Goal: Task Accomplishment & Management: Use online tool/utility

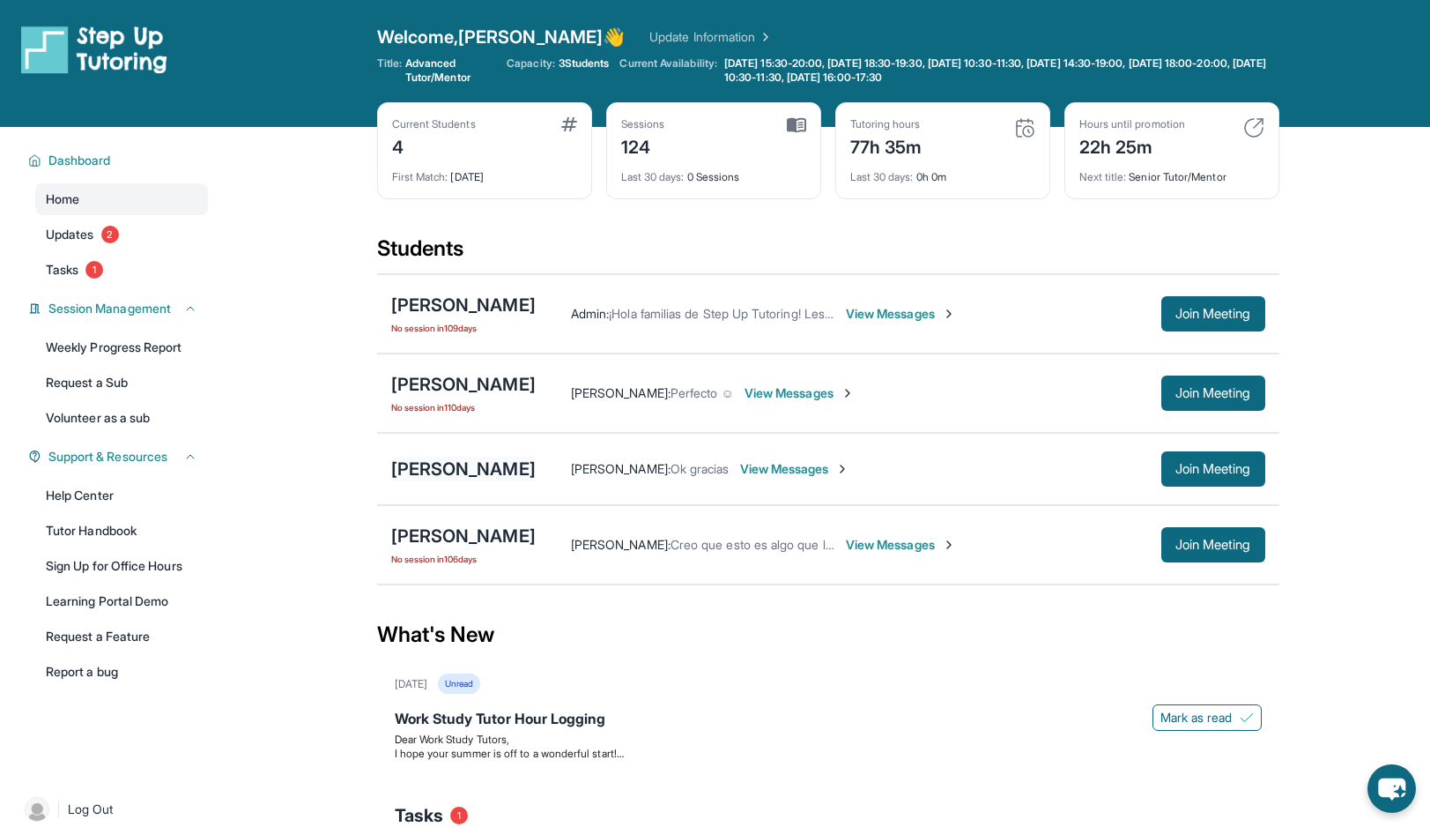
click at [496, 468] on div "[PERSON_NAME]" at bounding box center [463, 469] width 145 height 25
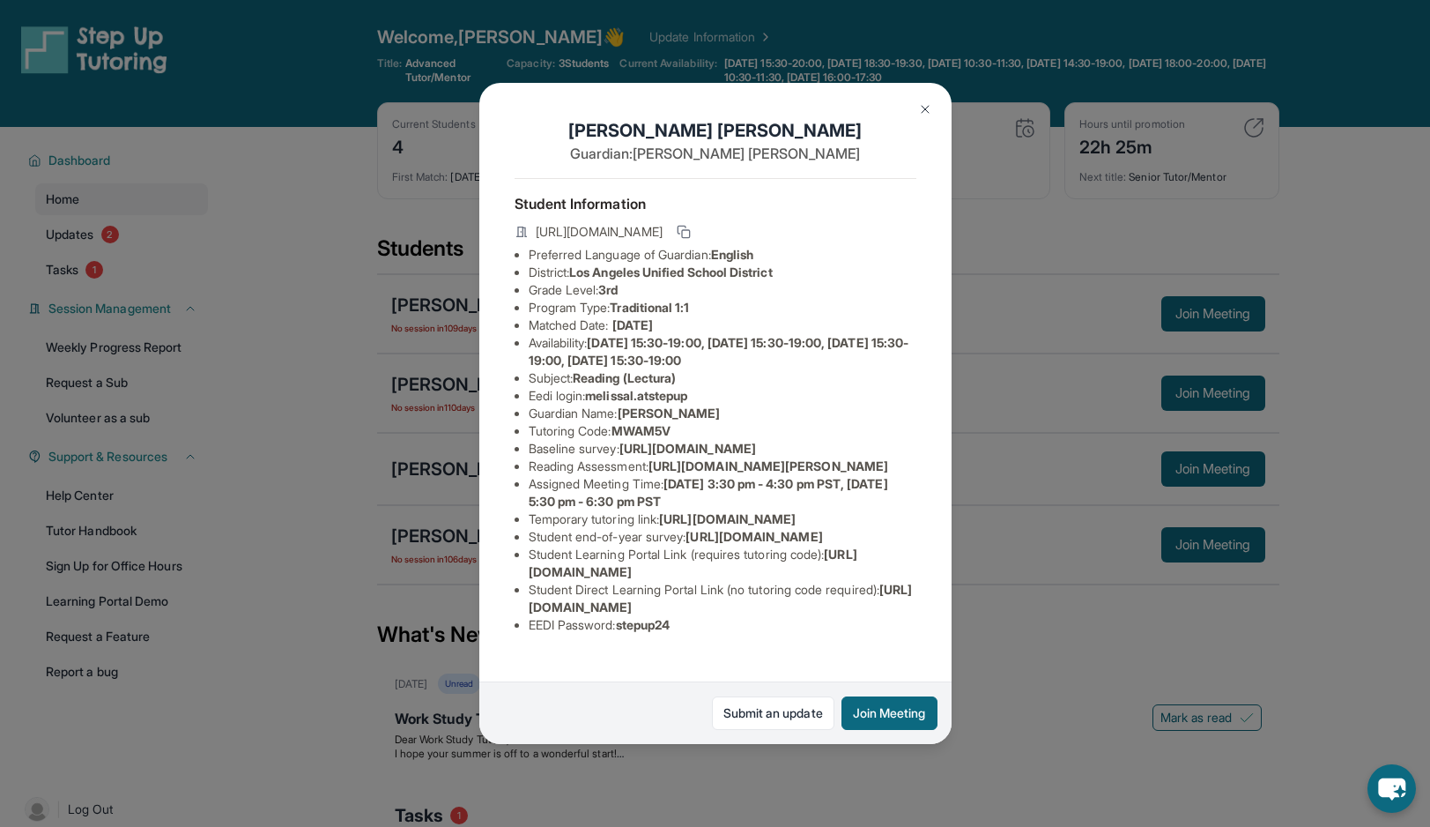
scroll to position [182, 0]
click at [524, 632] on ul "Preferred Language of Guardian: English District: [GEOGRAPHIC_DATA] Unified Sch…" at bounding box center [716, 440] width 402 height 388
click at [532, 614] on span "[URL][DOMAIN_NAME]" at bounding box center [721, 598] width 384 height 33
drag, startPoint x: 524, startPoint y: 633, endPoint x: 906, endPoint y: 627, distance: 381.6
click at [906, 627] on ul "Preferred Language of Guardian: English District: [GEOGRAPHIC_DATA] Unified Sch…" at bounding box center [716, 440] width 402 height 388
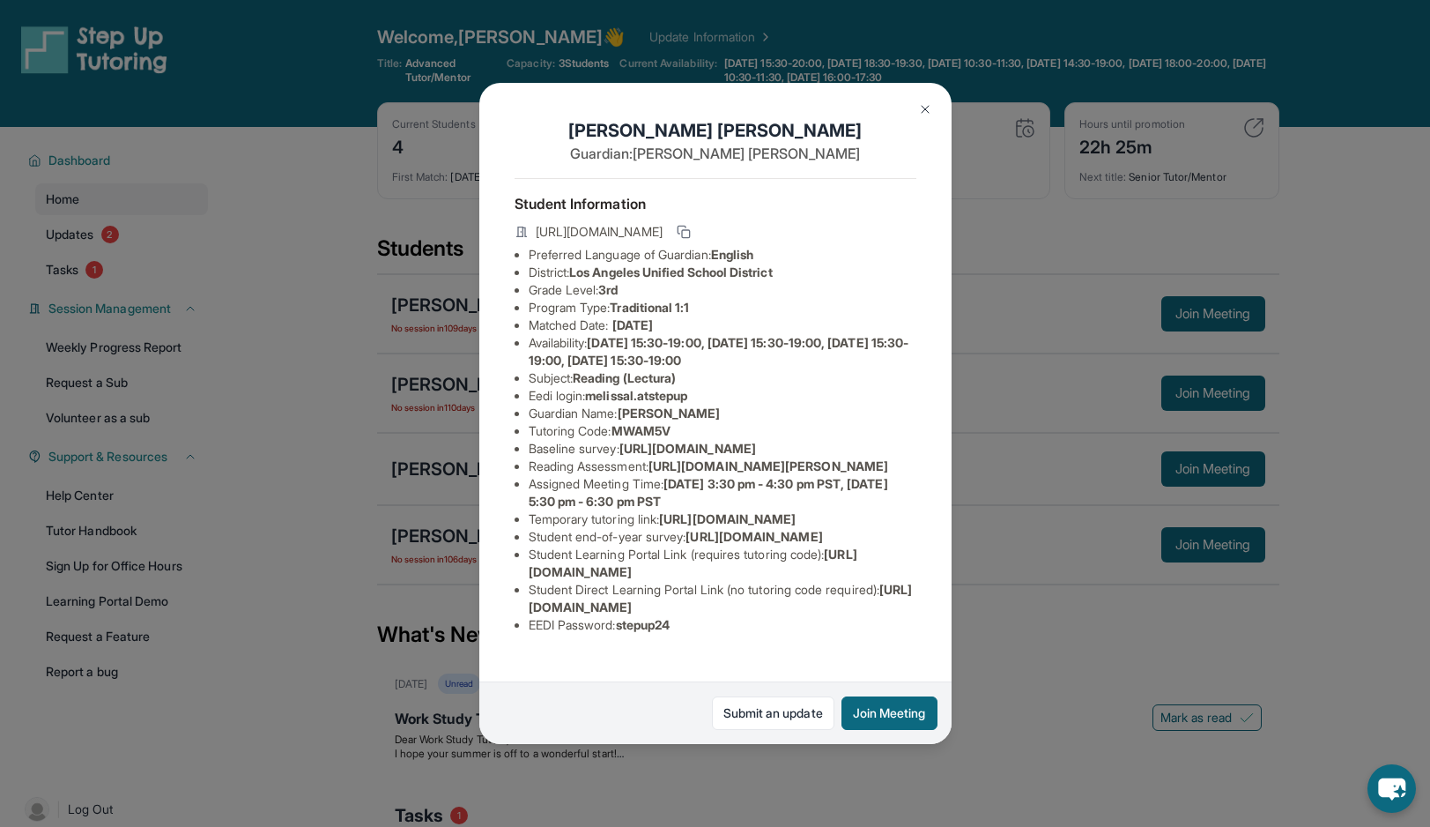
copy span "[URL][DOMAIN_NAME]"
click at [1043, 633] on div "[PERSON_NAME] Guardian: [PERSON_NAME] Student Information [URL][DOMAIN_NAME] Pr…" at bounding box center [715, 413] width 1430 height 827
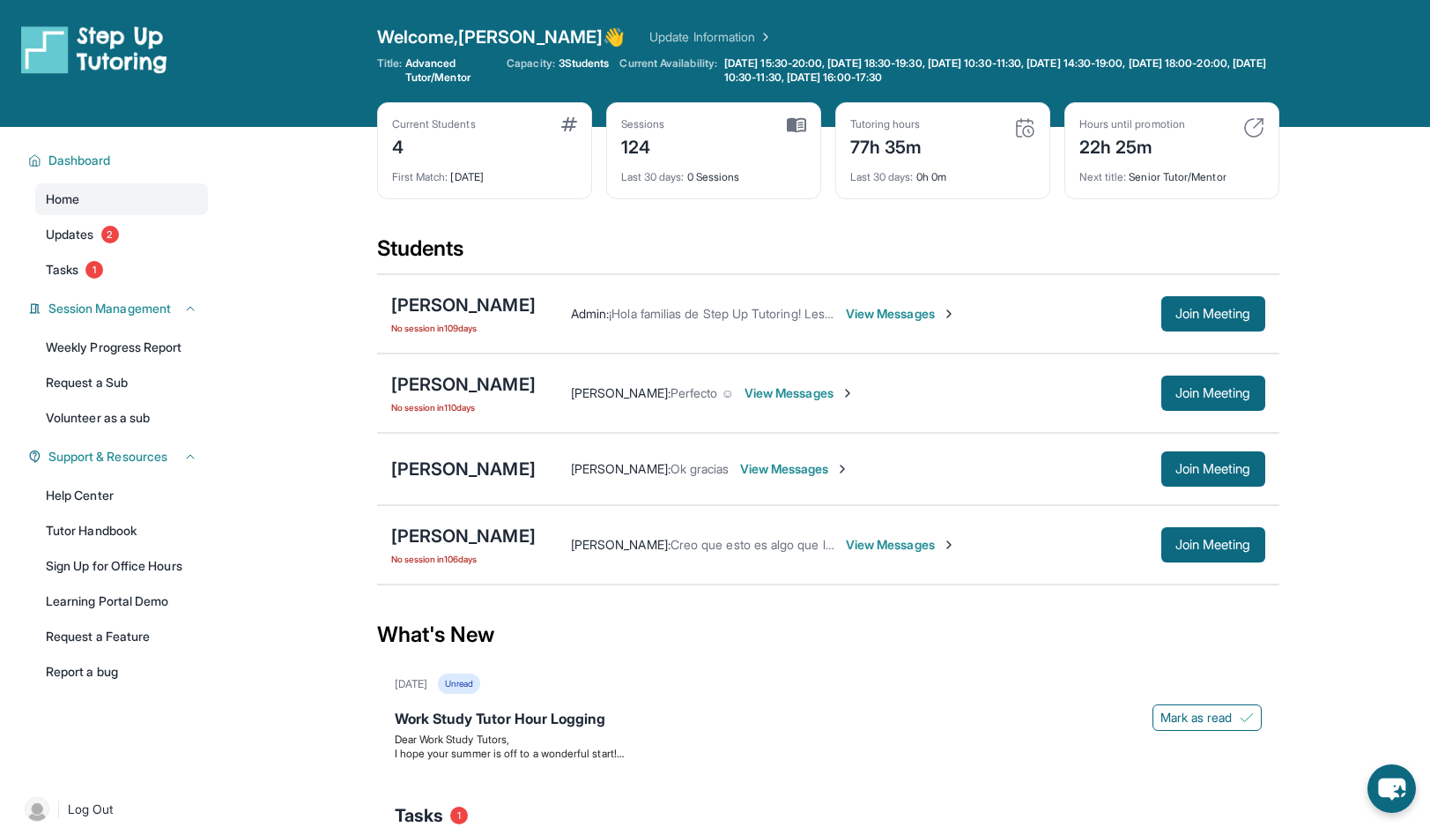
scroll to position [198, 0]
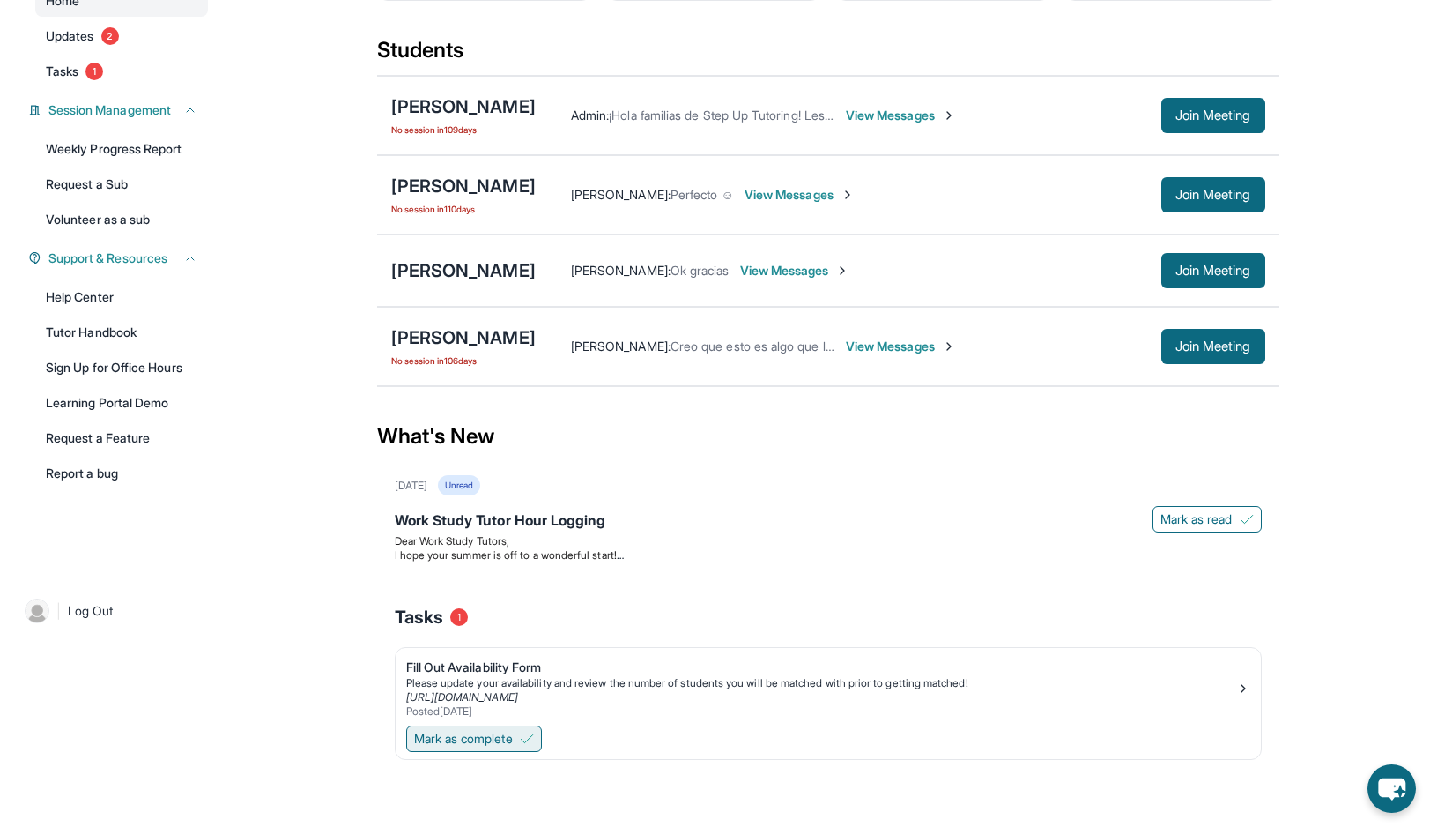
click at [513, 744] on span "Mark as complete" at bounding box center [463, 739] width 99 height 18
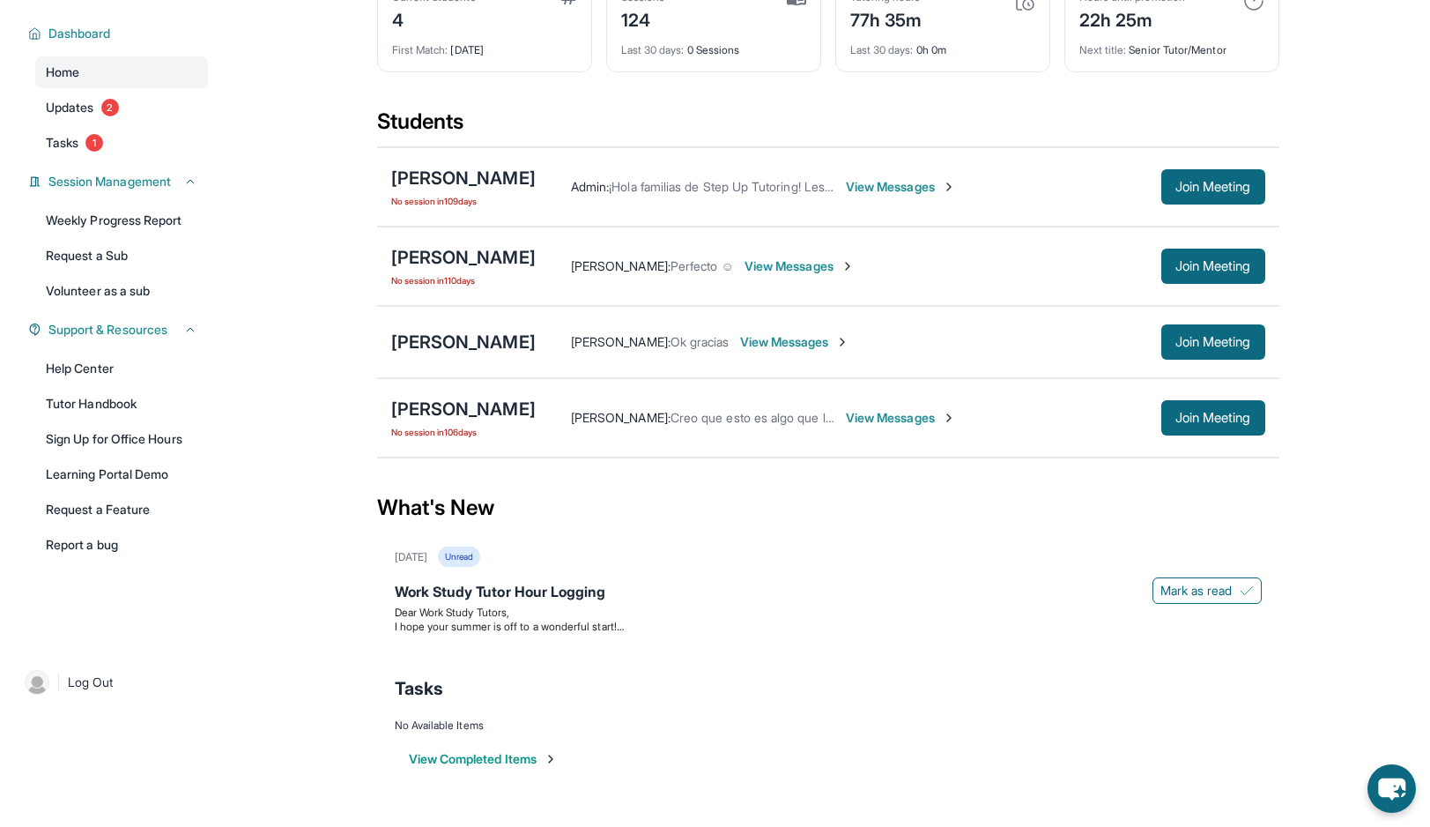
scroll to position [127, 0]
click at [952, 604] on div "Work Study Tutor Hour Logging" at bounding box center [828, 593] width 867 height 25
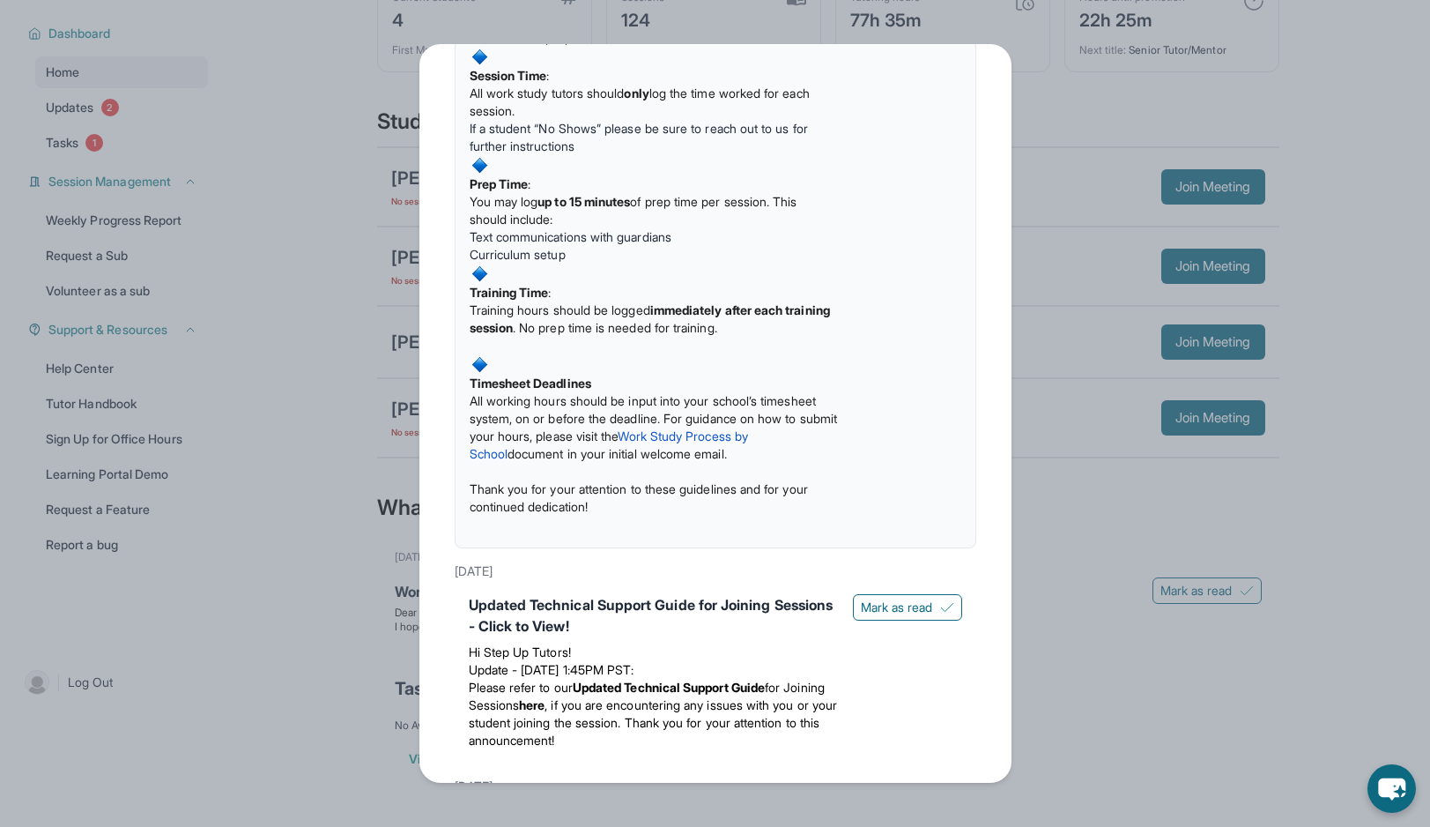
scroll to position [0, 0]
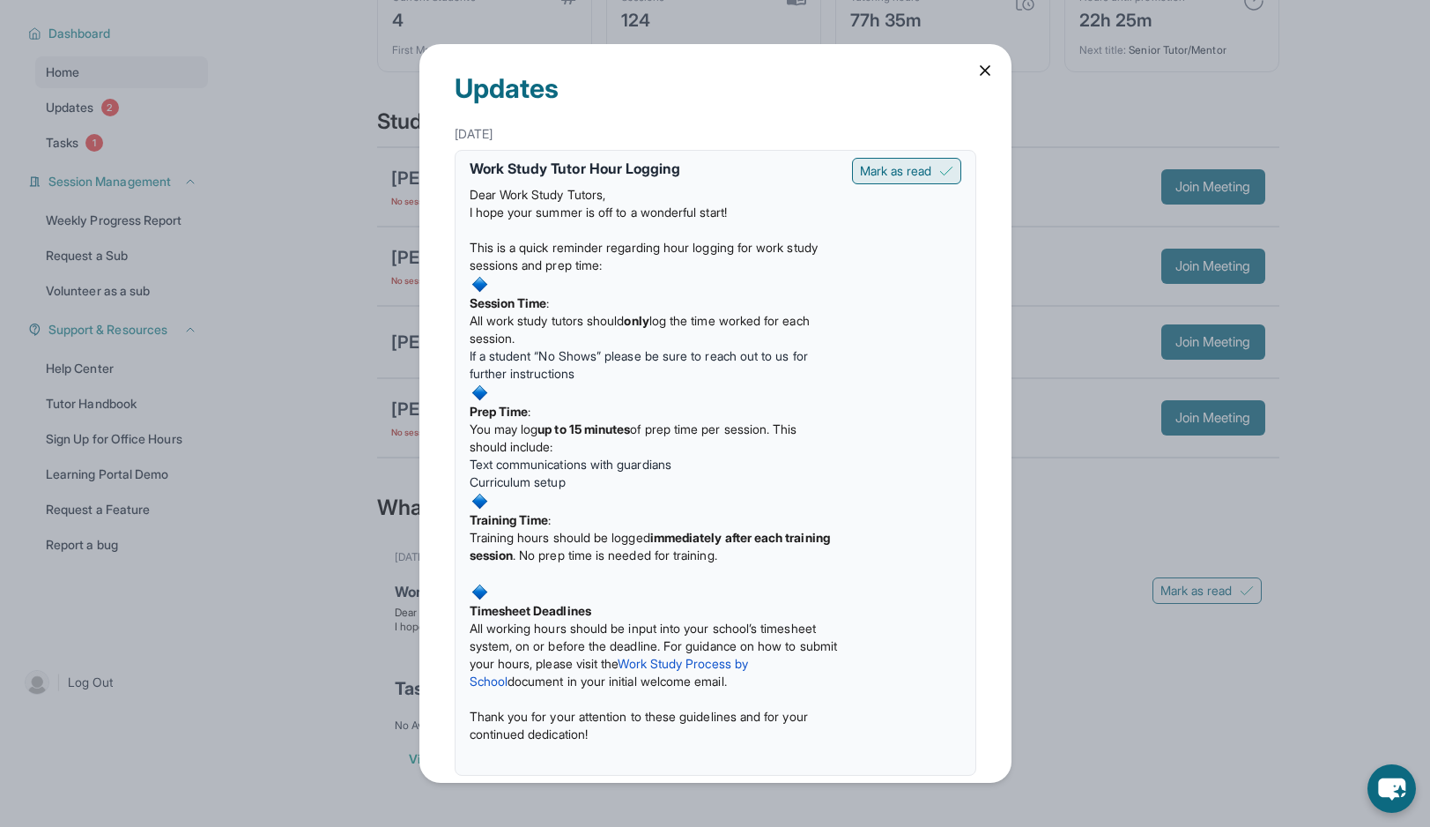
click at [951, 168] on img at bounding box center [946, 171] width 14 height 14
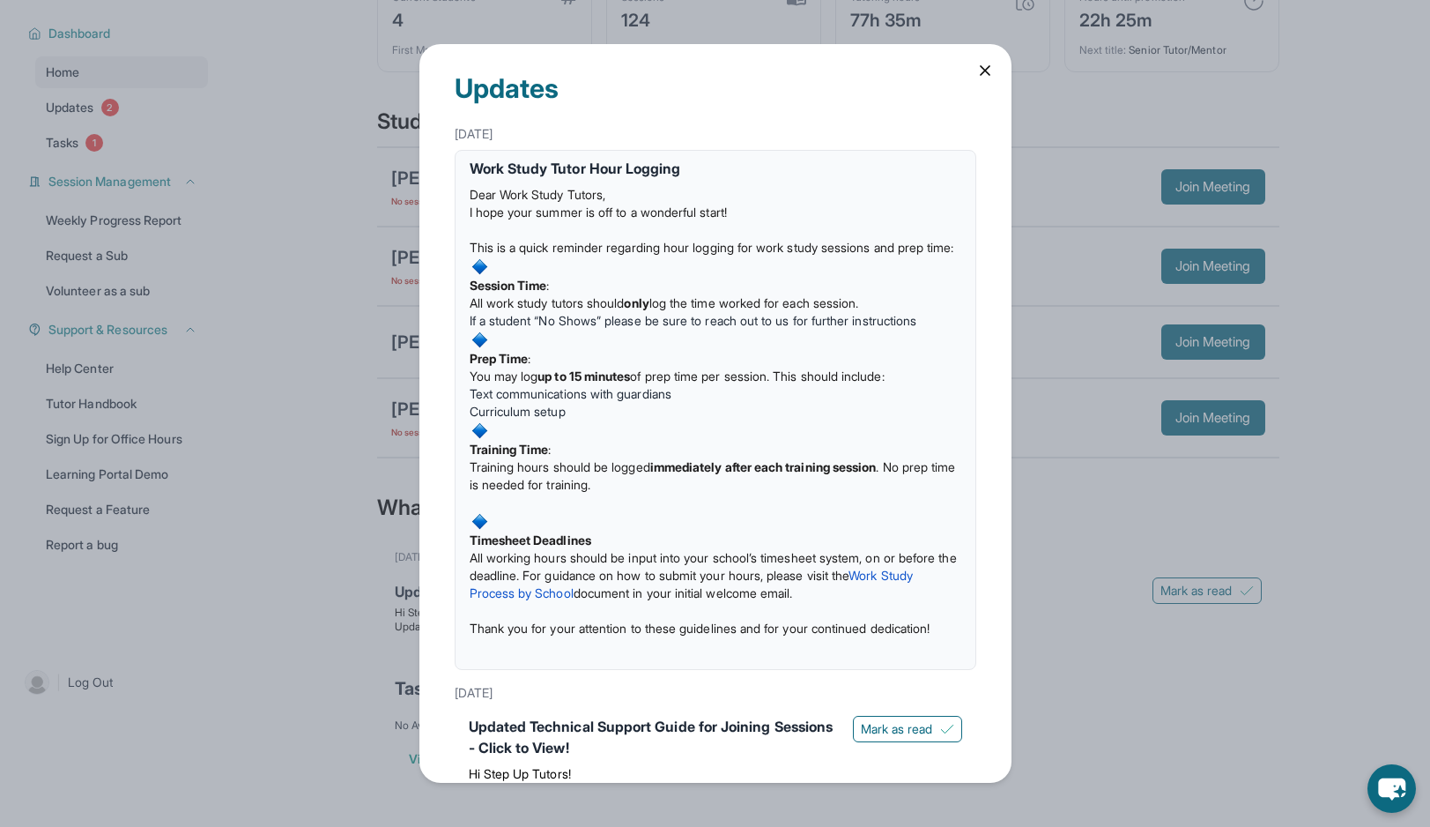
click at [989, 70] on icon at bounding box center [985, 71] width 18 height 18
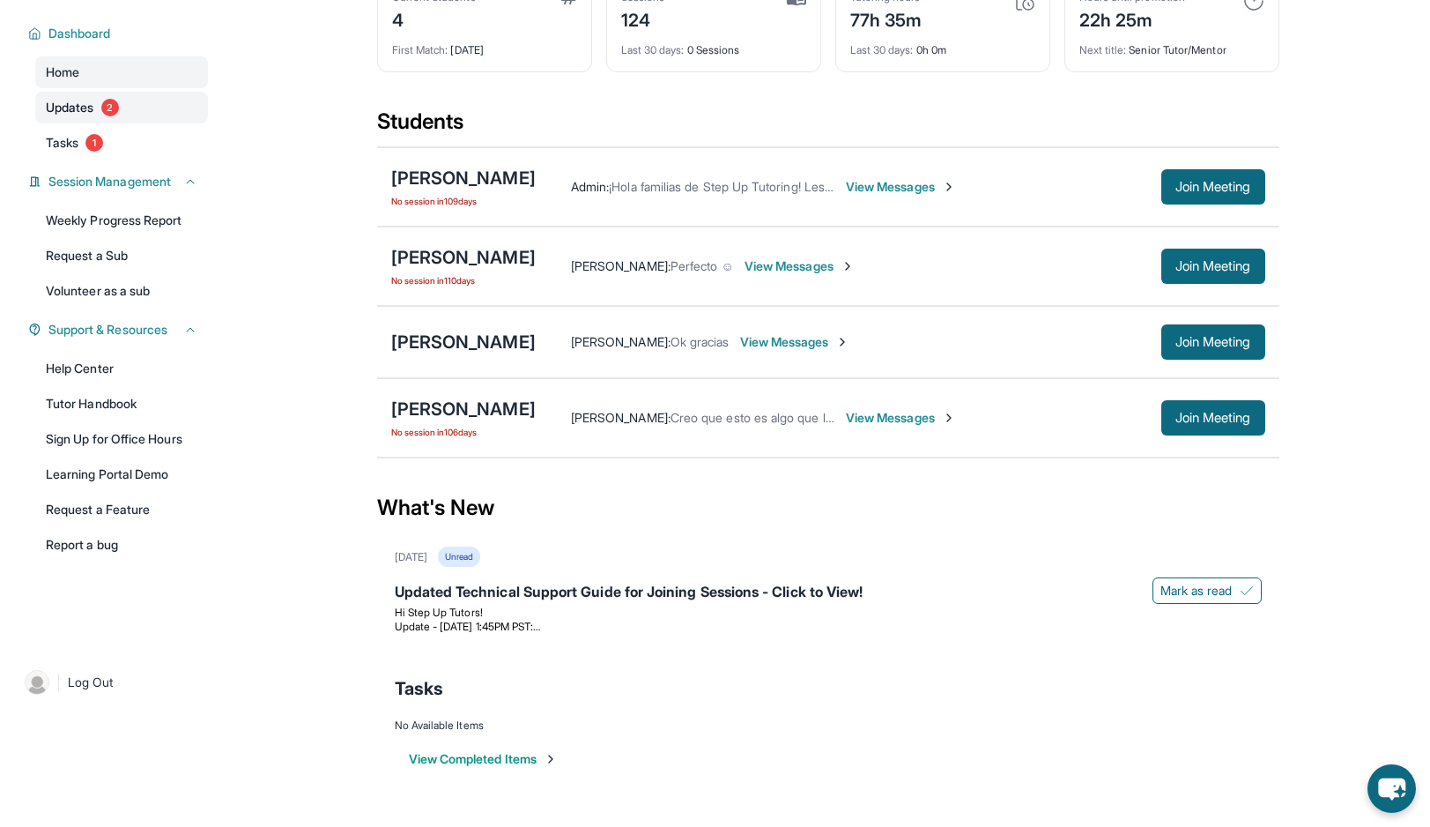
click at [132, 112] on link "Updates 2" at bounding box center [121, 108] width 173 height 32
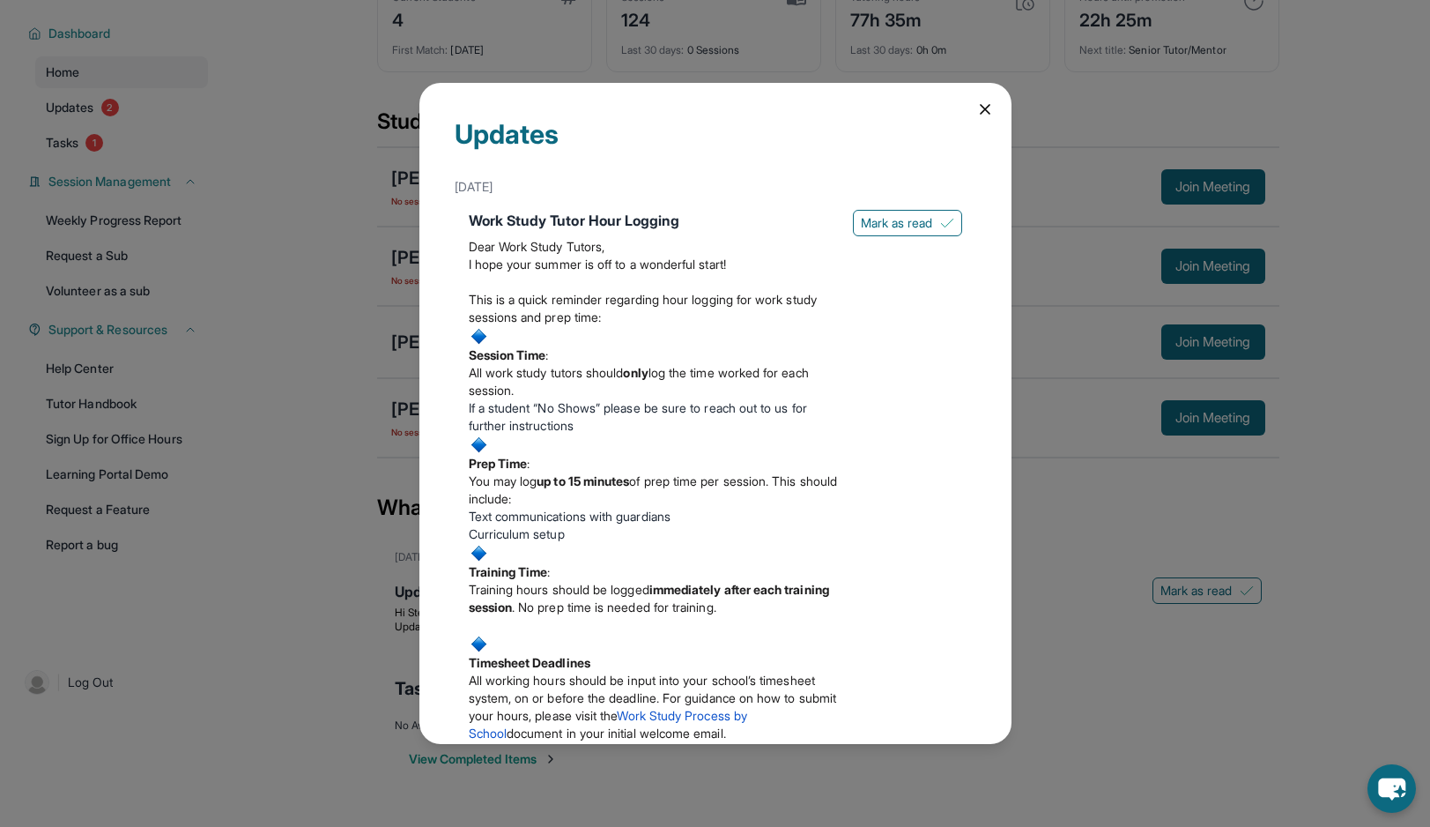
click at [988, 106] on icon at bounding box center [985, 109] width 9 height 9
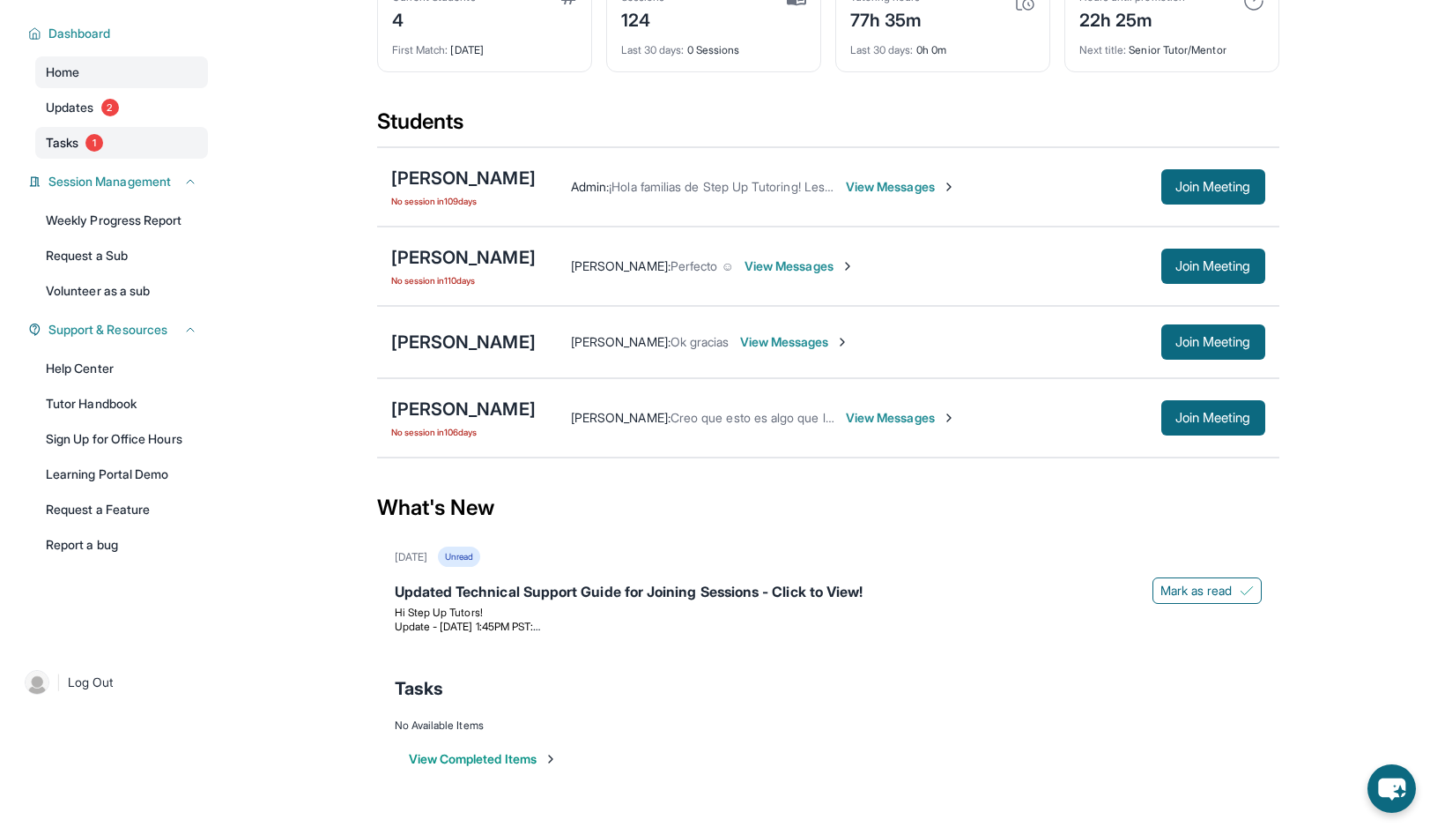
click at [49, 151] on span "Tasks" at bounding box center [62, 143] width 33 height 18
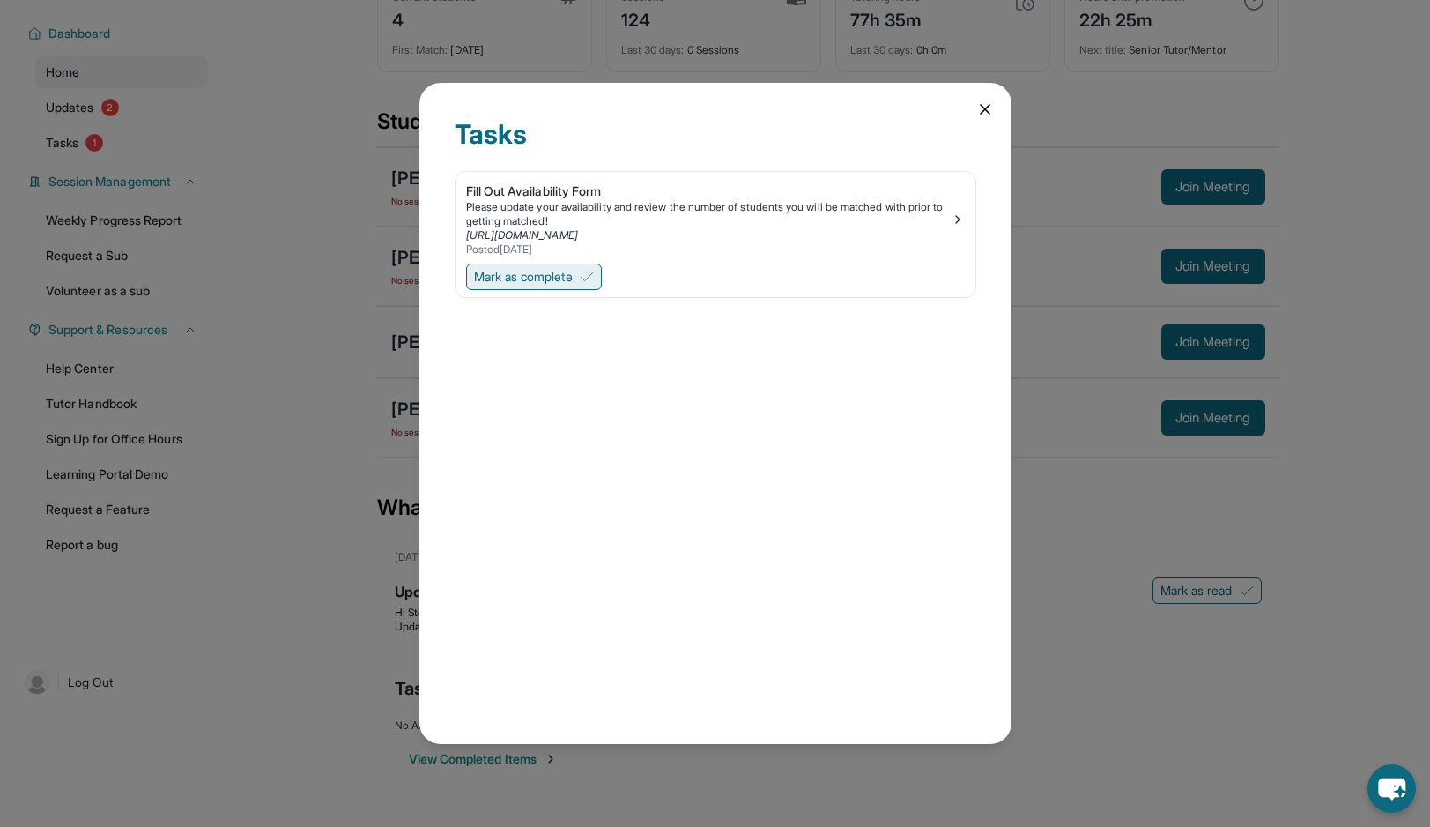
click at [590, 275] on img at bounding box center [587, 277] width 14 height 14
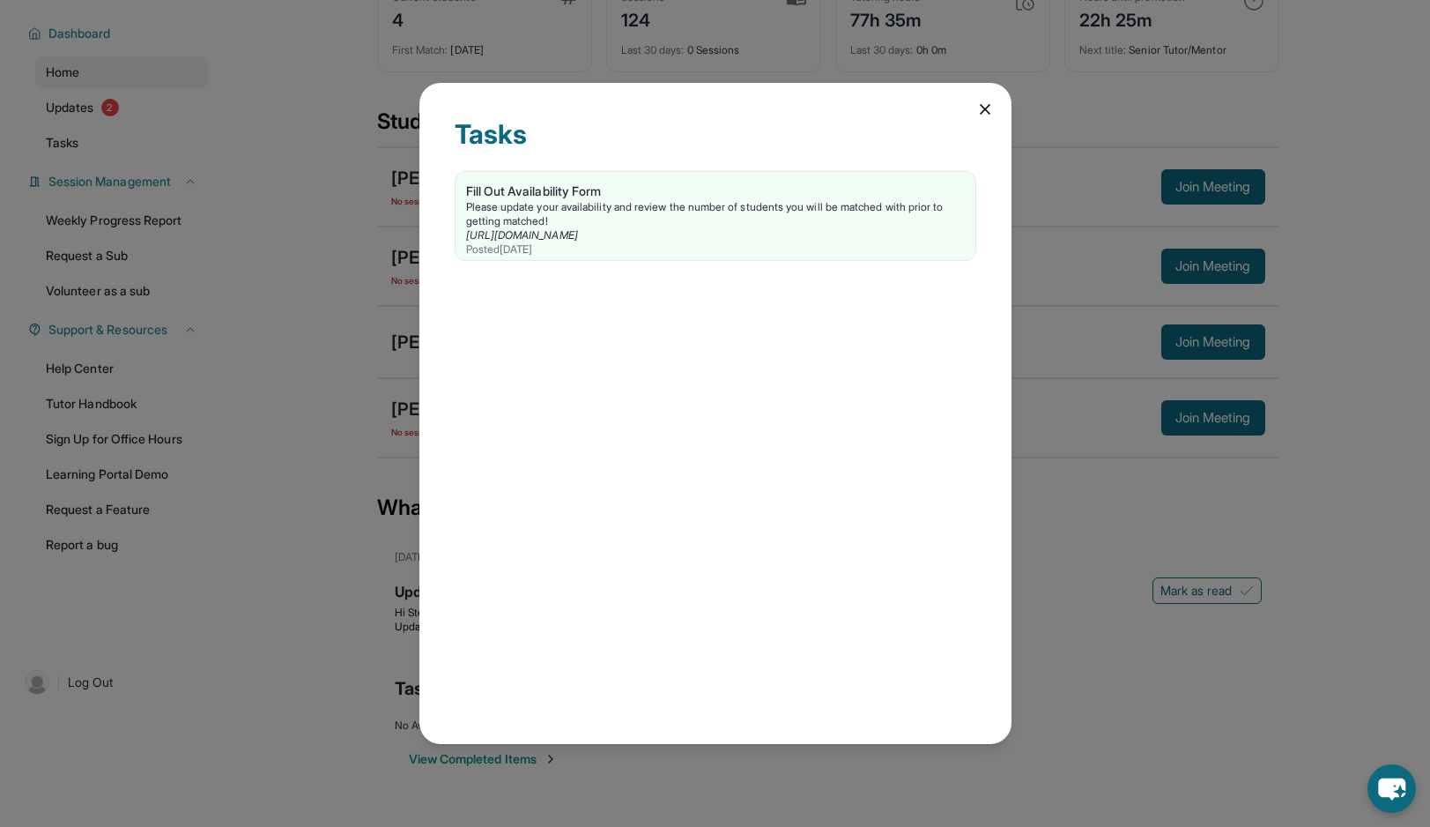
click at [976, 116] on icon at bounding box center [985, 109] width 18 height 18
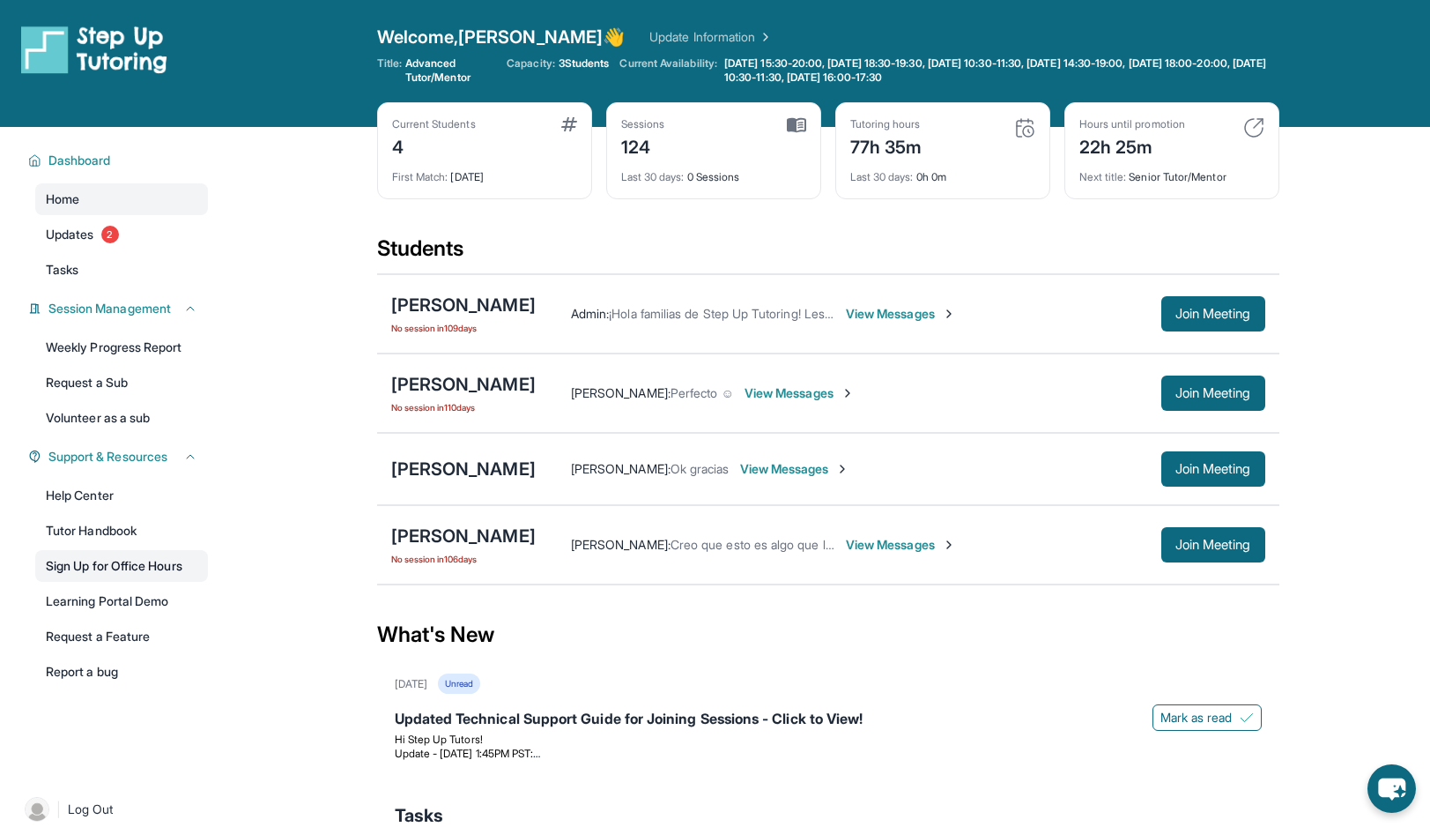
scroll to position [127, 0]
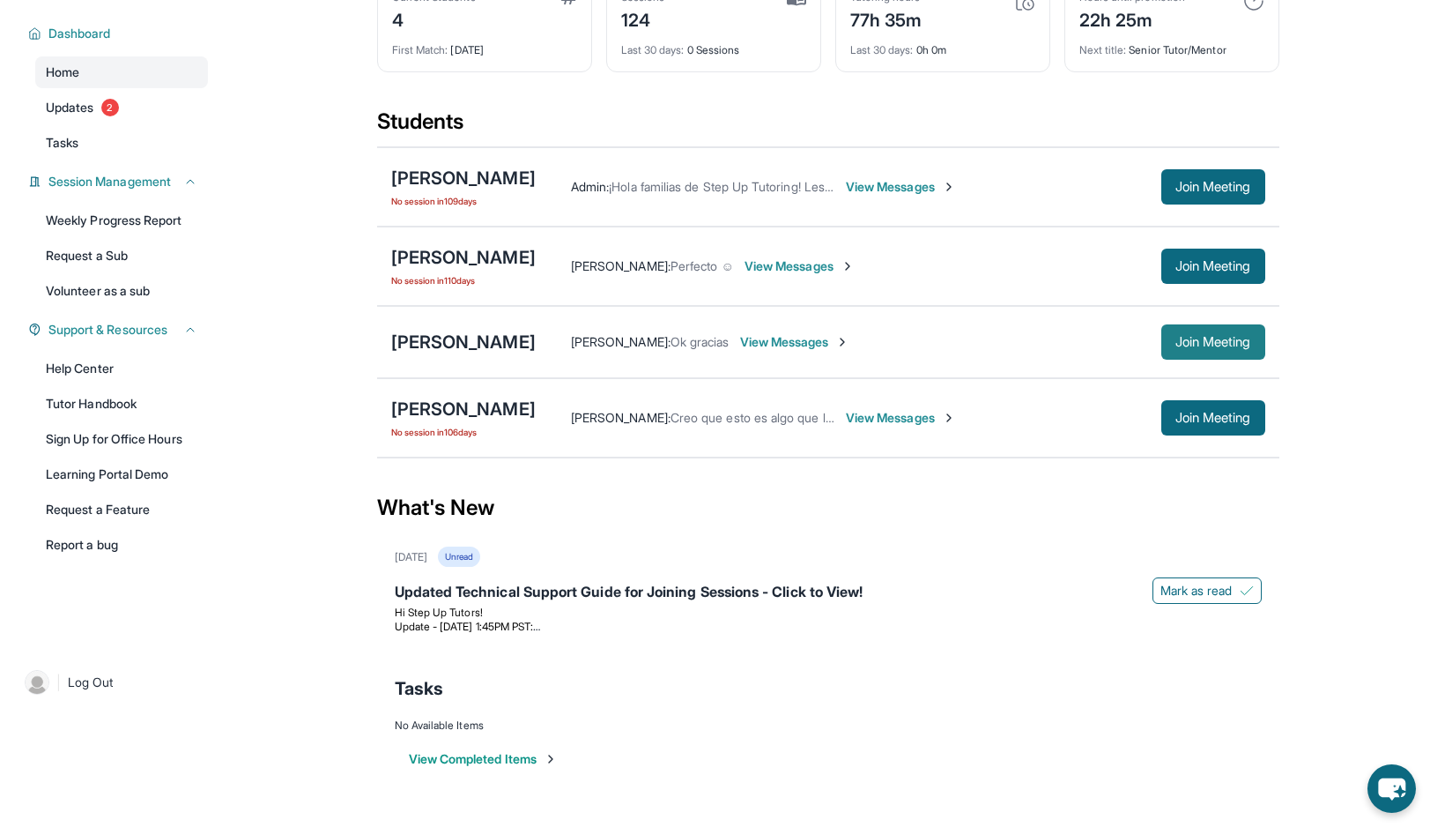
click at [1188, 338] on span "Join Meeting" at bounding box center [1214, 342] width 76 height 11
